Goal: Navigation & Orientation: Find specific page/section

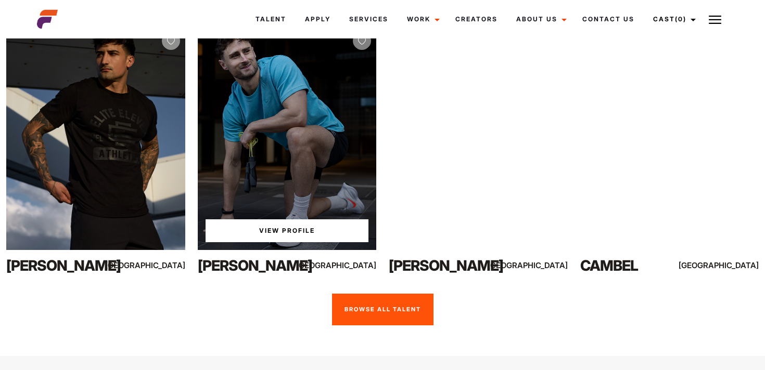
scroll to position [2187, 0]
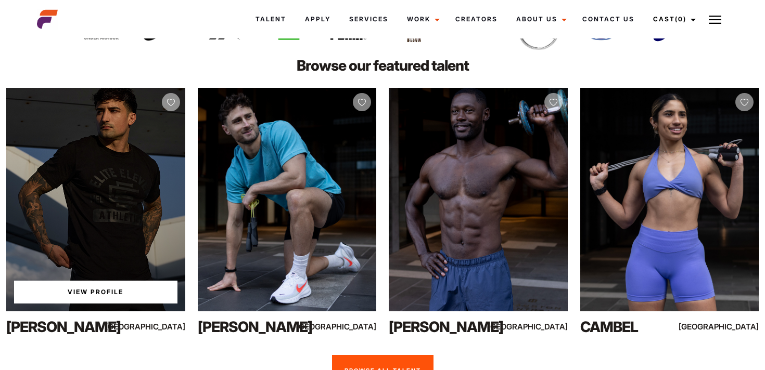
click at [145, 282] on link "View Profile" at bounding box center [95, 292] width 163 height 23
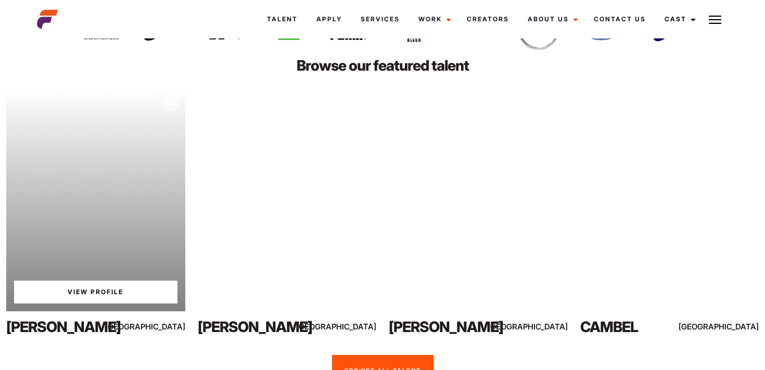
scroll to position [2272, 0]
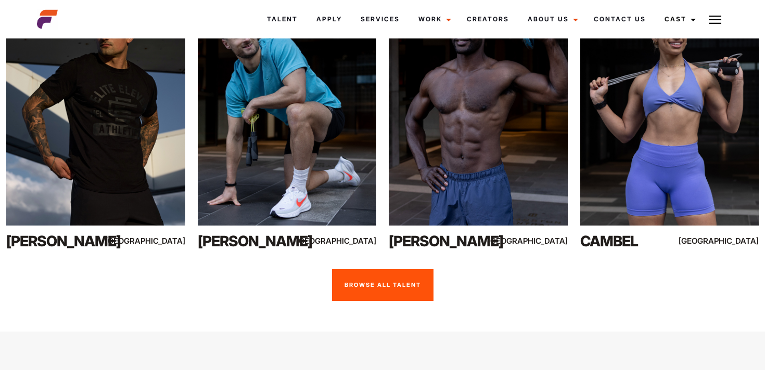
click at [366, 269] on link "Browse All Talent" at bounding box center [382, 285] width 101 height 32
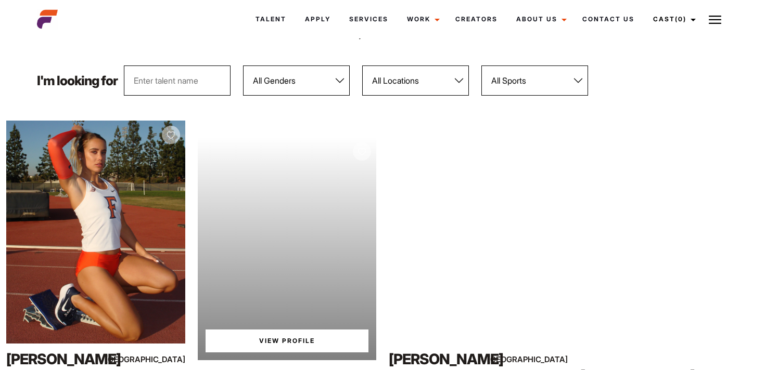
scroll to position [37, 0]
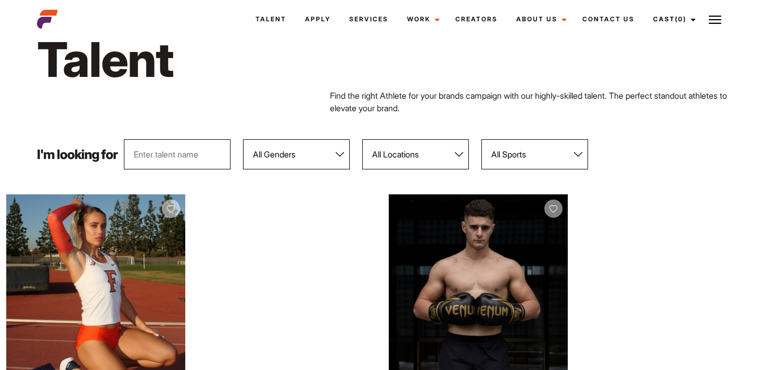
click at [392, 159] on select "All Locations Adelaide Brisbane Darwin Gold Coast Melbourne Perth Sunshine Coas…" at bounding box center [415, 154] width 107 height 30
select select "117"
click at [362, 139] on select "All Locations Adelaide Brisbane Darwin Gold Coast Melbourne Perth Sunshine Coas…" at bounding box center [415, 154] width 107 height 30
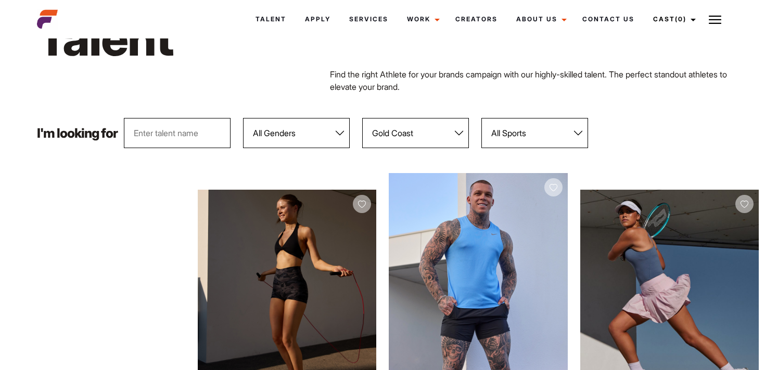
scroll to position [0, 0]
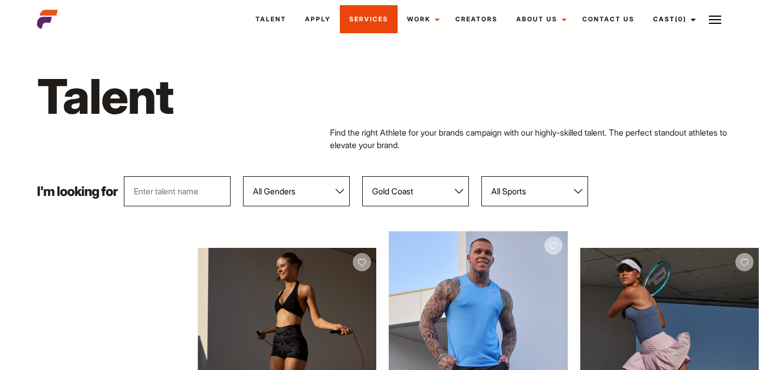
click at [375, 17] on link "Services" at bounding box center [369, 19] width 58 height 28
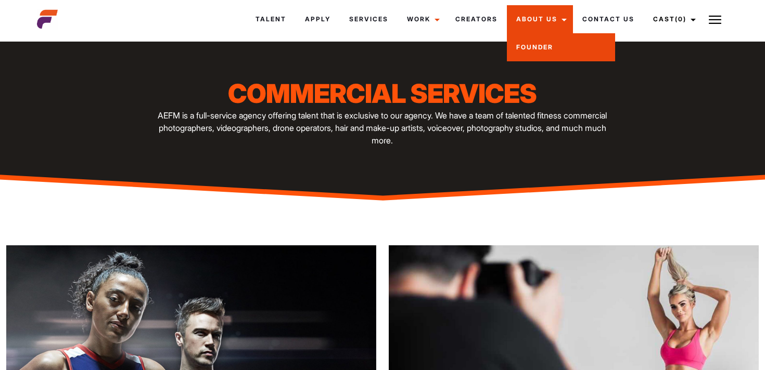
click at [528, 50] on link "Founder" at bounding box center [561, 47] width 108 height 28
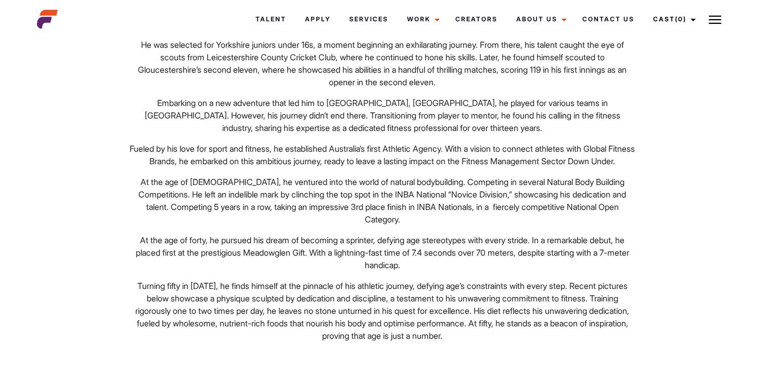
scroll to position [692, 0]
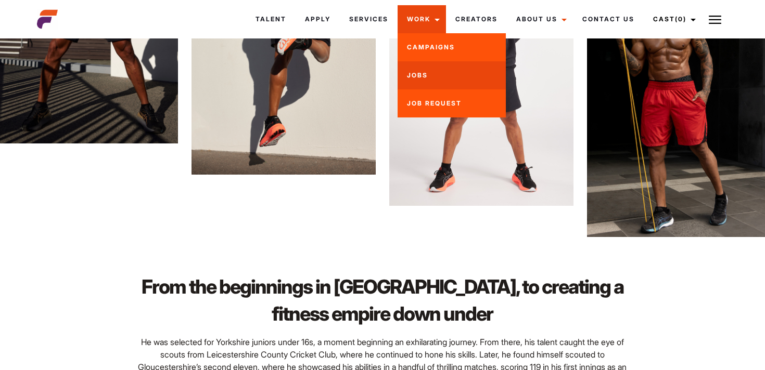
click at [420, 75] on link "Jobs" at bounding box center [451, 75] width 108 height 28
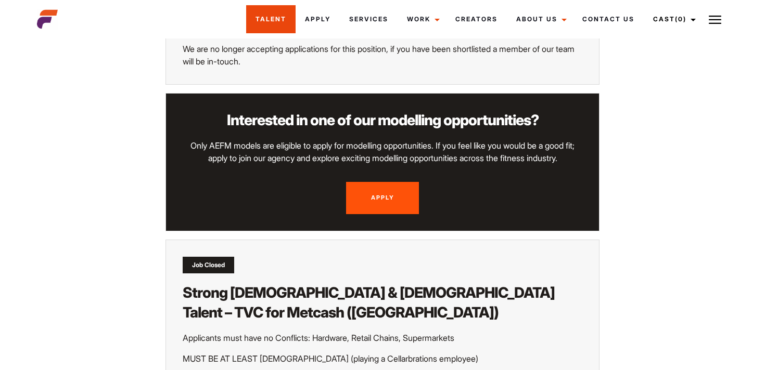
scroll to position [1189, 0]
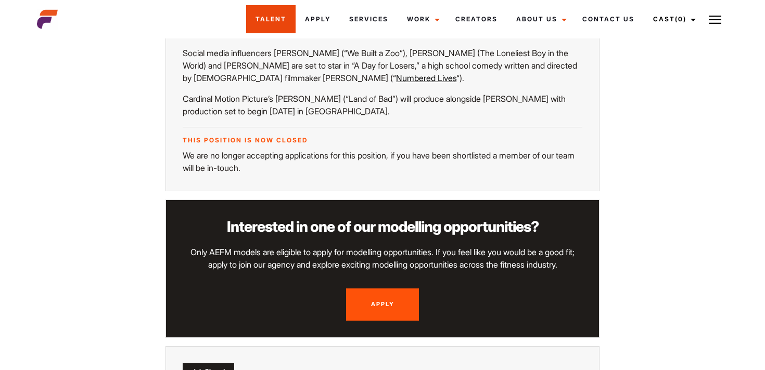
click at [274, 8] on link "Talent" at bounding box center [270, 19] width 49 height 28
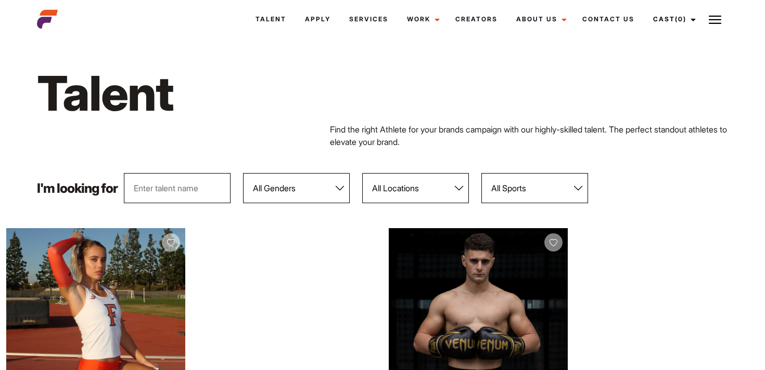
scroll to position [1, 0]
